Goal: Task Accomplishment & Management: Use online tool/utility

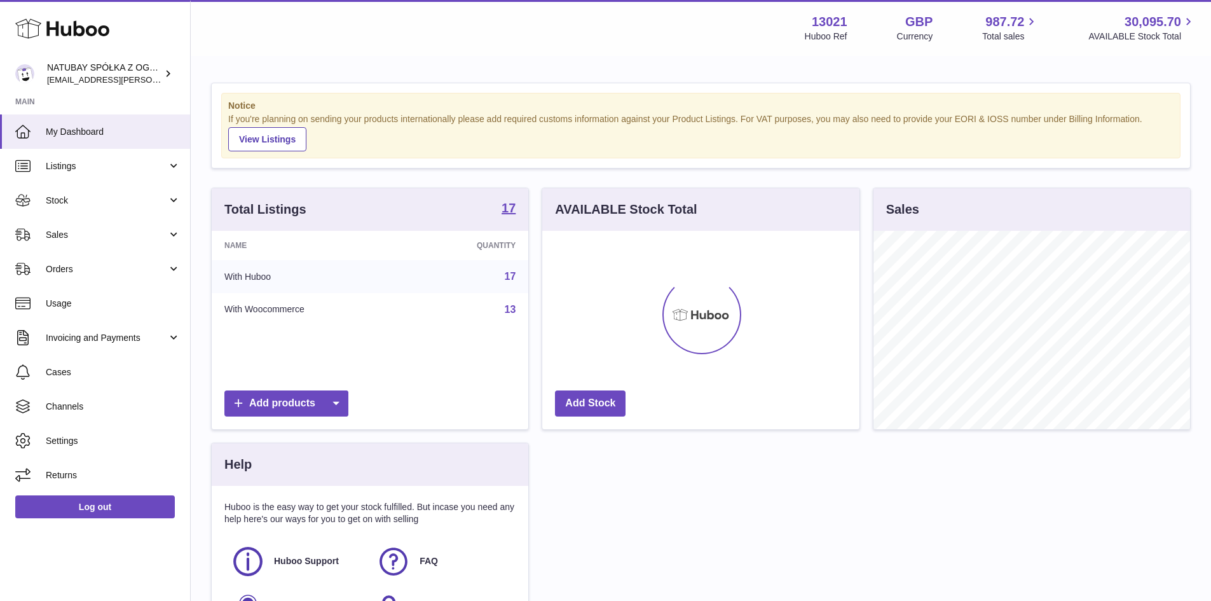
scroll to position [198, 317]
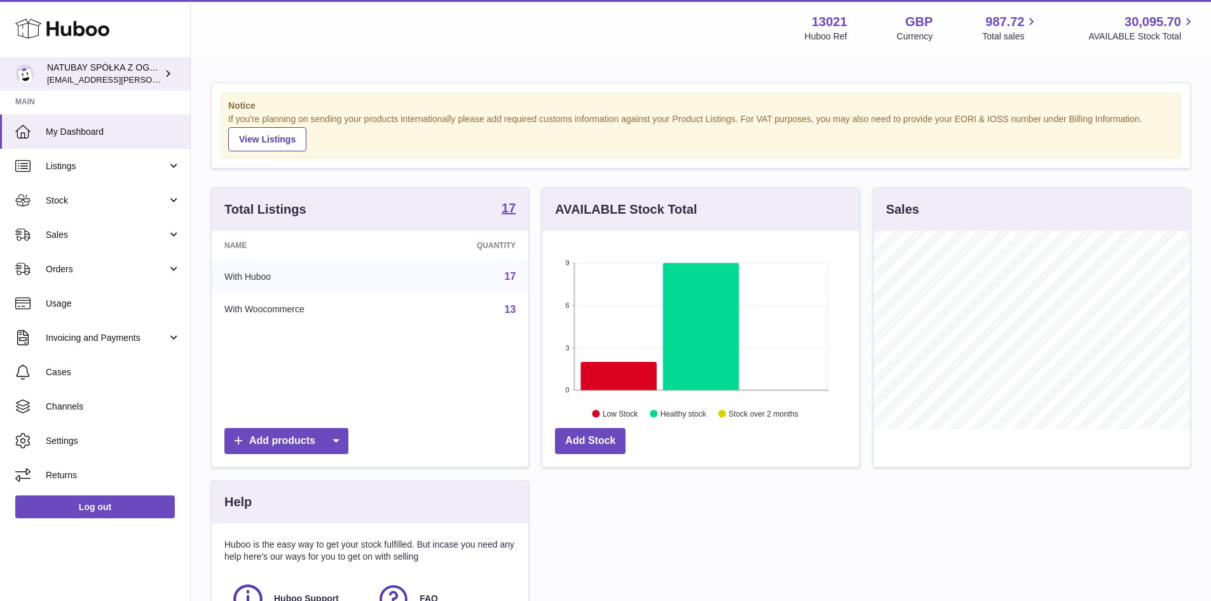
click at [155, 67] on div "NATUBAY SPÓŁKA Z OGRANICZONĄ ODPOWIEDZIALNOŚCIĄ [EMAIL_ADDRESS][PERSON_NAME][DO…" at bounding box center [104, 74] width 114 height 24
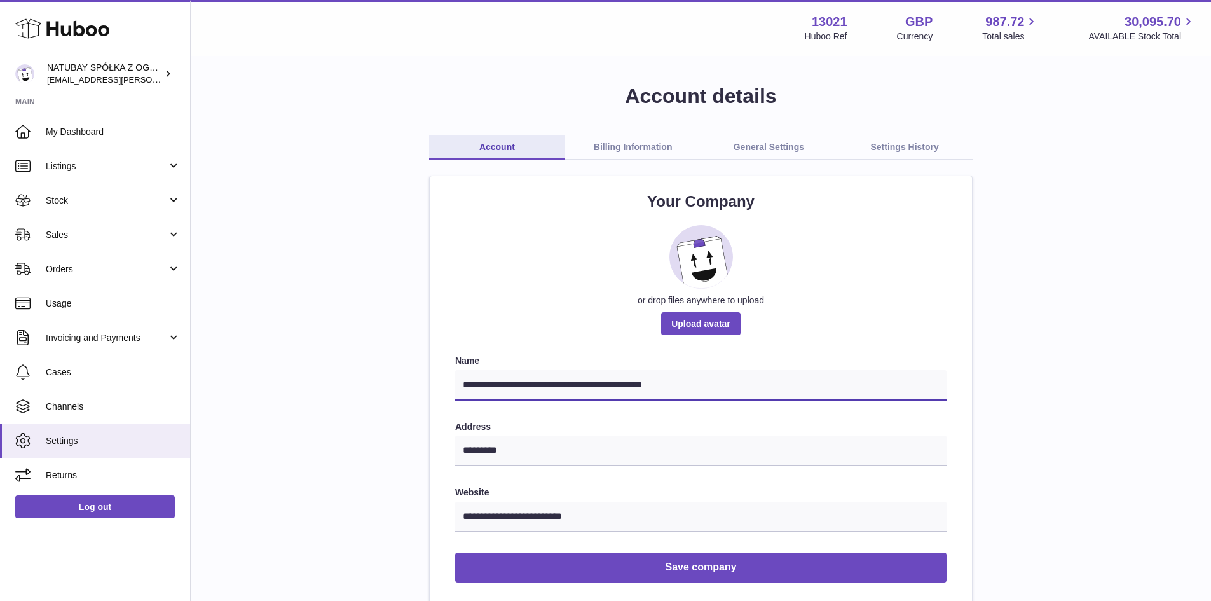
drag, startPoint x: 754, startPoint y: 386, endPoint x: 412, endPoint y: 361, distance: 343.5
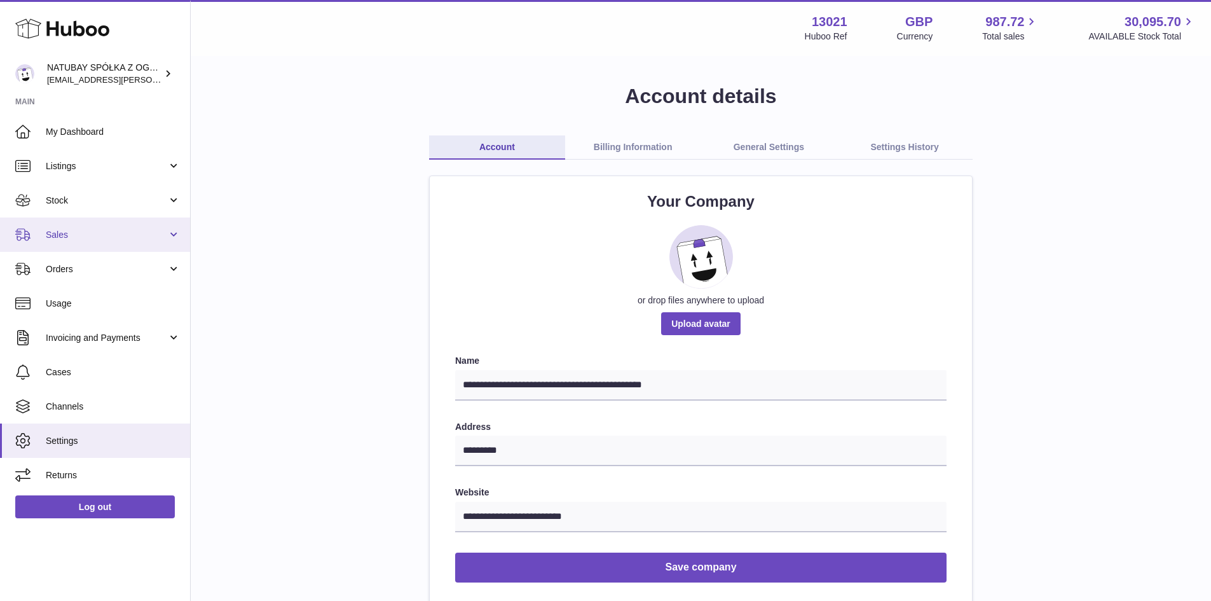
click at [58, 235] on span "Sales" at bounding box center [106, 235] width 121 height 12
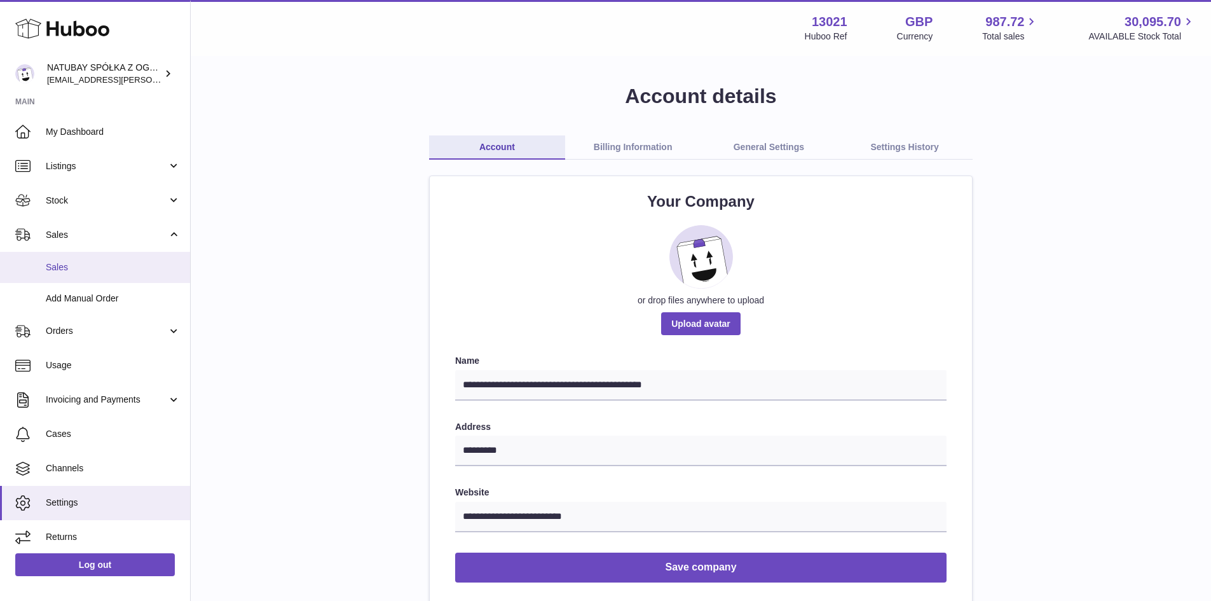
click at [83, 276] on link "Sales" at bounding box center [95, 267] width 190 height 31
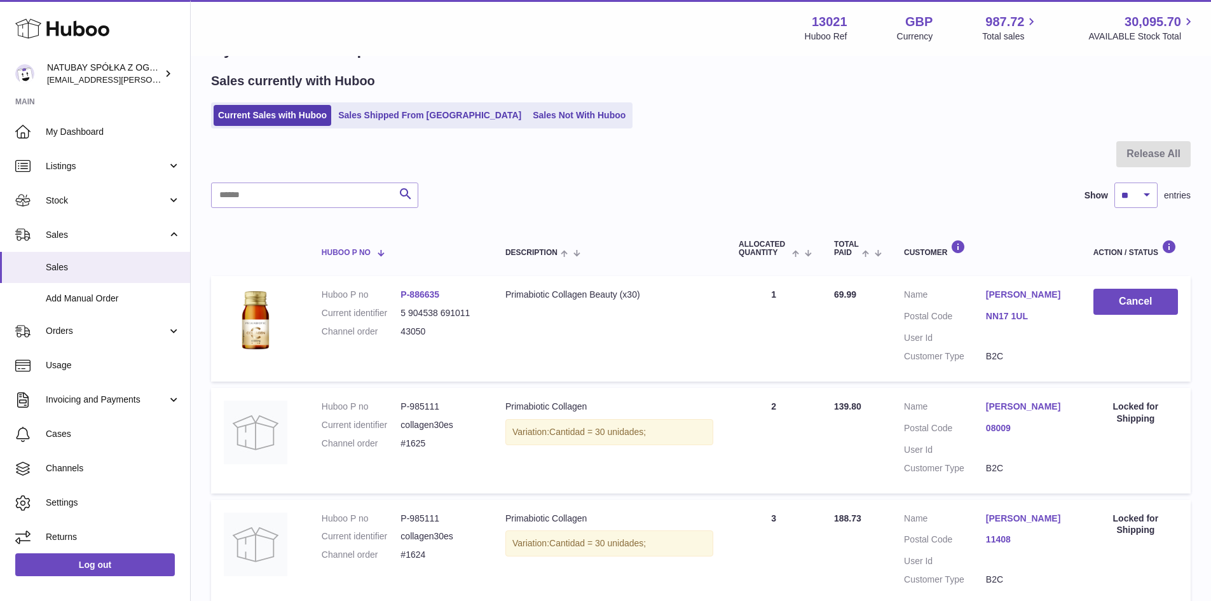
scroll to position [64, 0]
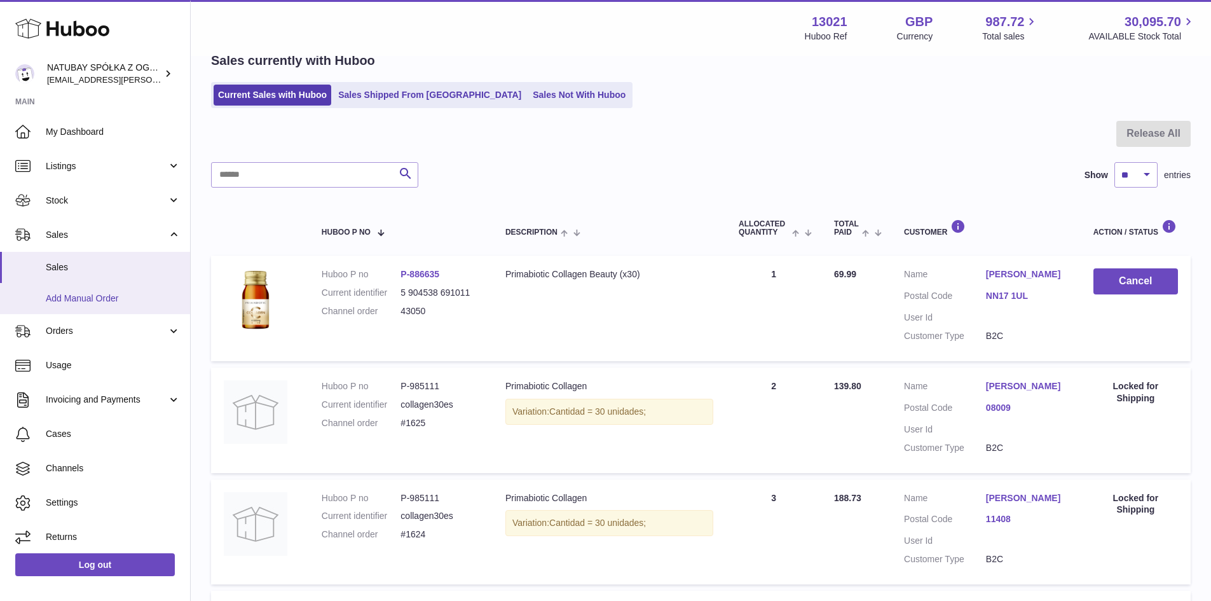
click at [145, 292] on span "Add Manual Order" at bounding box center [113, 298] width 135 height 12
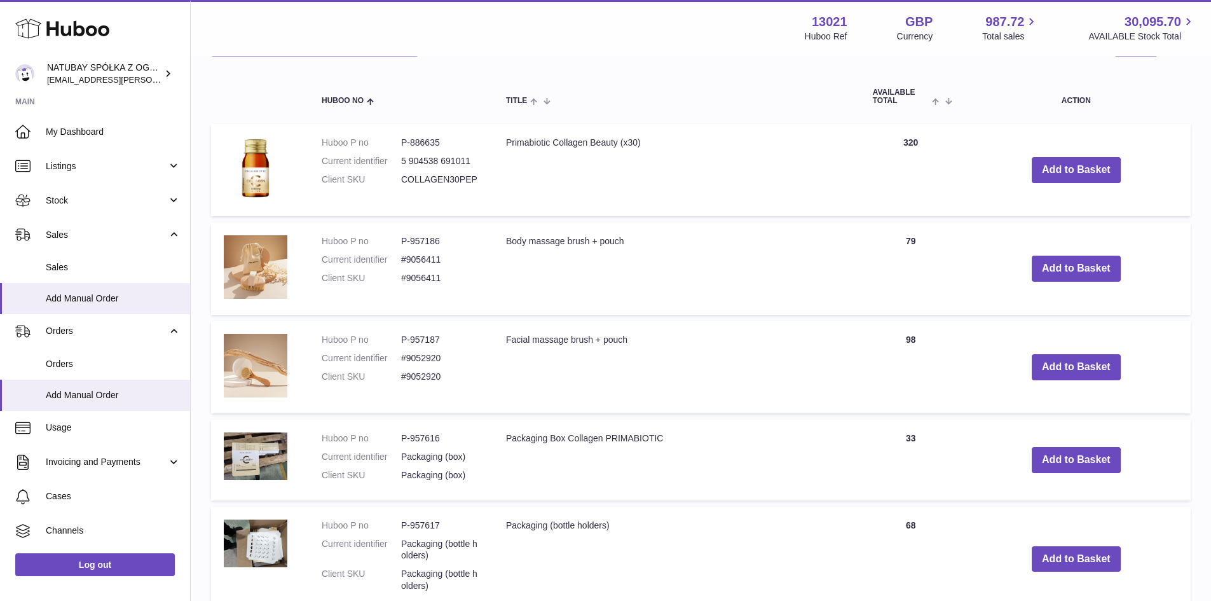
scroll to position [318, 0]
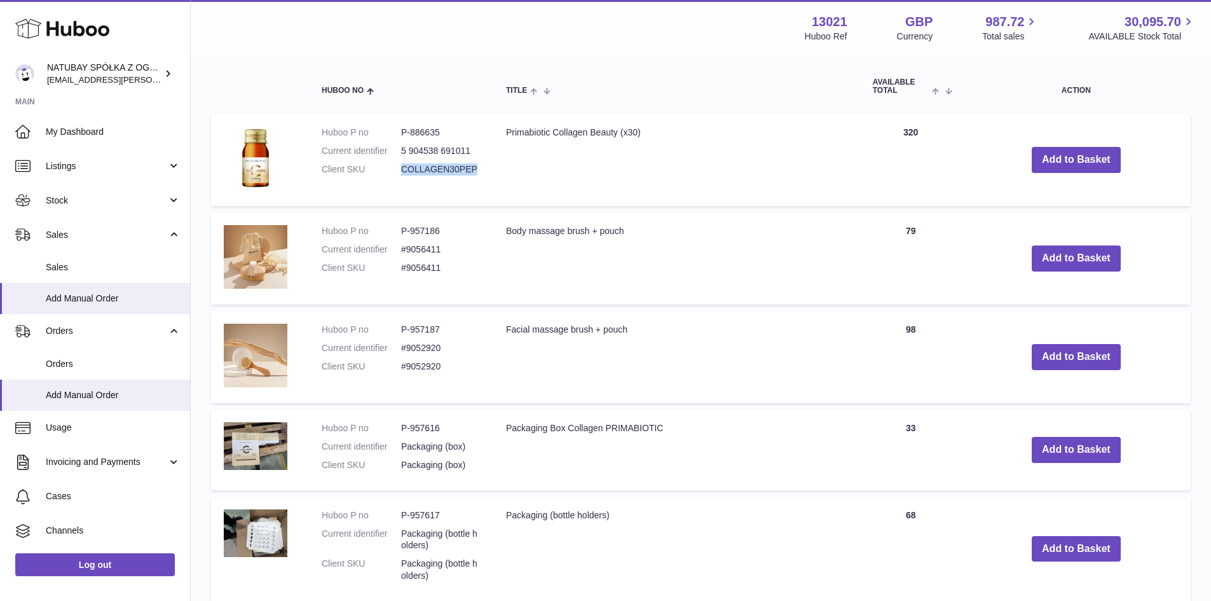
drag, startPoint x: 489, startPoint y: 172, endPoint x: 402, endPoint y: 166, distance: 87.9
click at [402, 166] on td "Huboo P no P-886635 Current identifier 5 904538 691011 Client SKU COLLAGEN30PEP" at bounding box center [401, 160] width 184 height 92
copy dd "COLLAGEN30PEP"
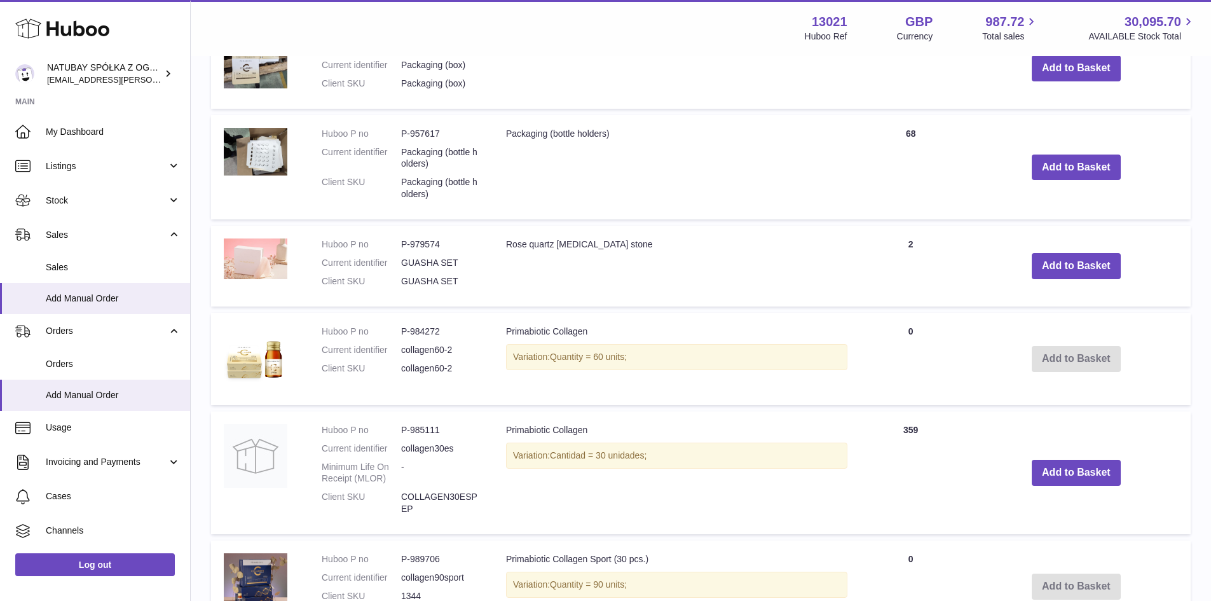
scroll to position [998, 0]
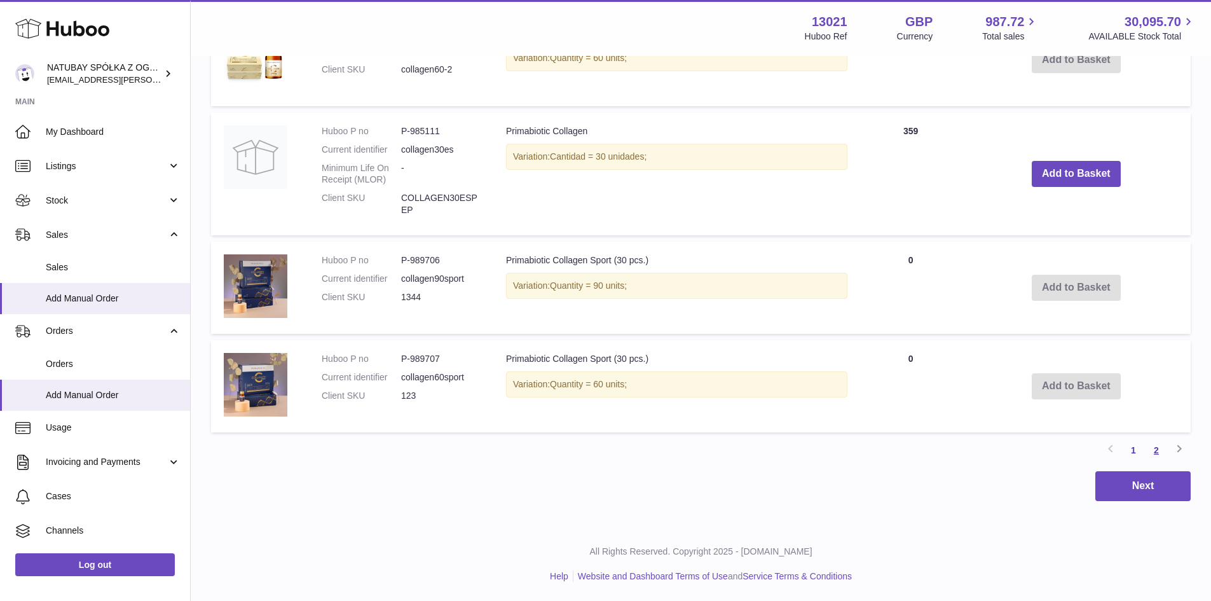
click at [1152, 452] on link "2" at bounding box center [1156, 450] width 23 height 23
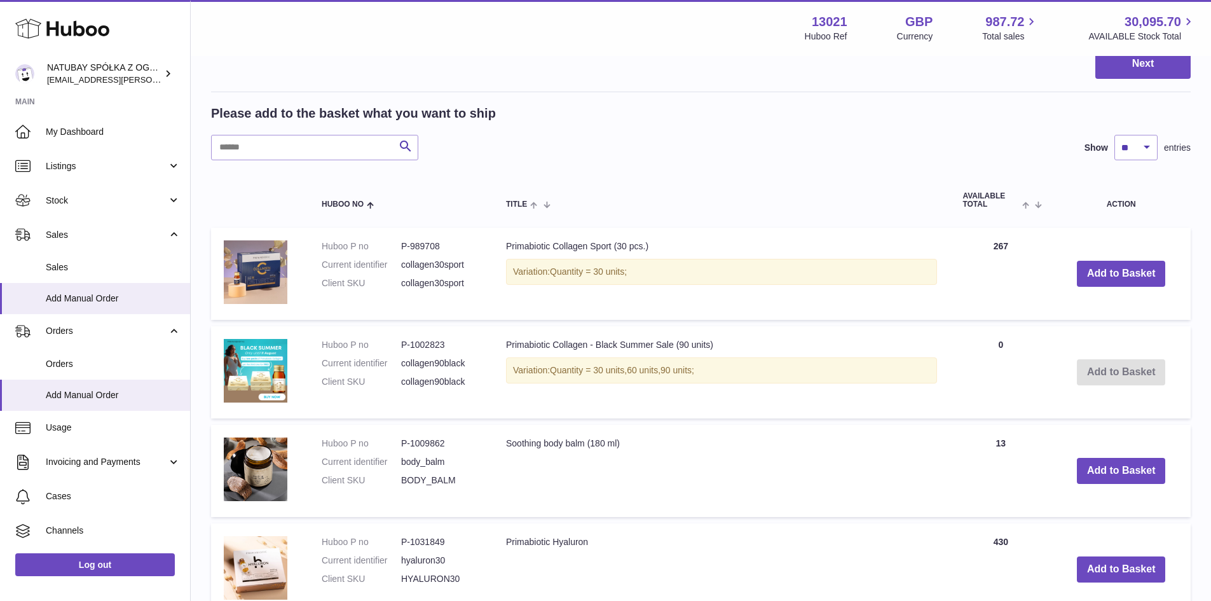
scroll to position [184, 0]
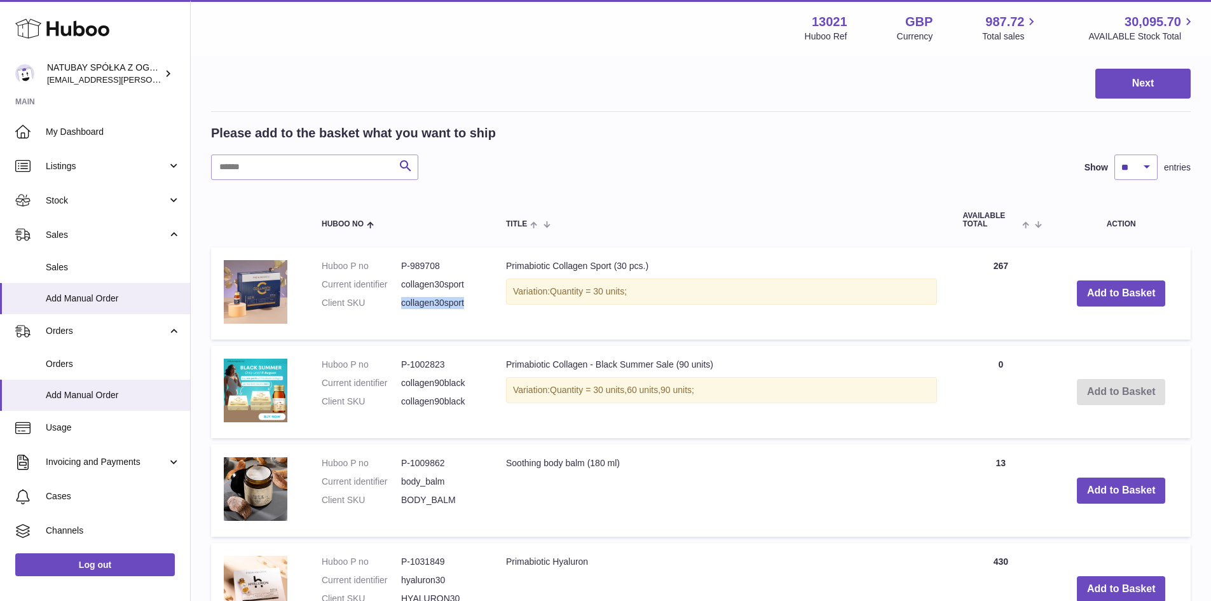
drag, startPoint x: 445, startPoint y: 304, endPoint x: 402, endPoint y: 308, distance: 43.4
click at [402, 308] on dd "collagen30sport" at bounding box center [440, 303] width 79 height 12
copy dd "collagen30sport"
